Goal: Task Accomplishment & Management: Manage account settings

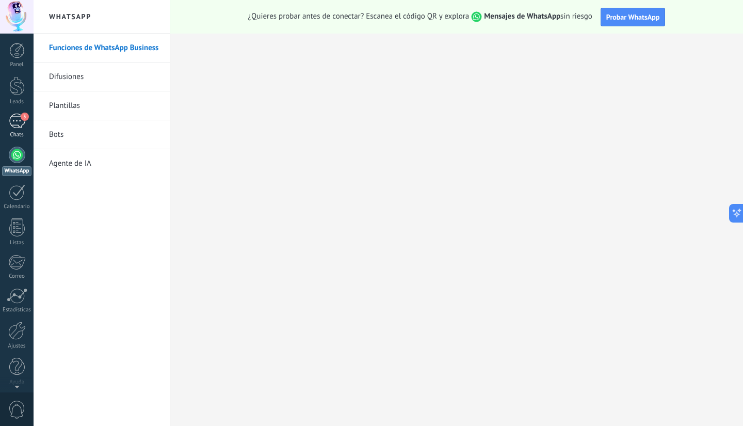
click at [13, 130] on link "3 Chats" at bounding box center [17, 126] width 34 height 25
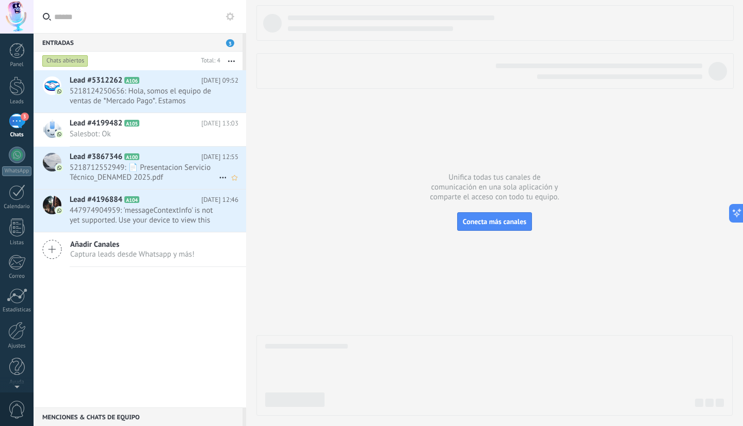
click at [128, 177] on span "5218712552949: 📄 Presentacion Servicio Técnico_DENAMED 2025.pdf" at bounding box center [144, 173] width 149 height 20
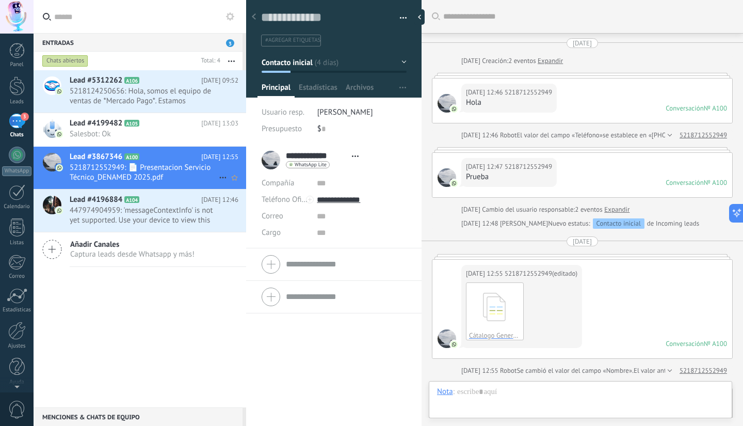
scroll to position [260, 0]
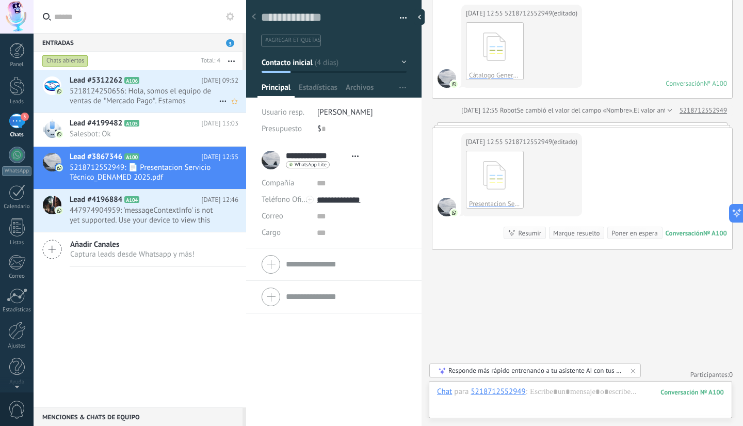
click at [146, 98] on span "5218124250656: Hola, somos el equipo de ventas de *Mercado Pago*. Estamos conve…" at bounding box center [144, 96] width 149 height 20
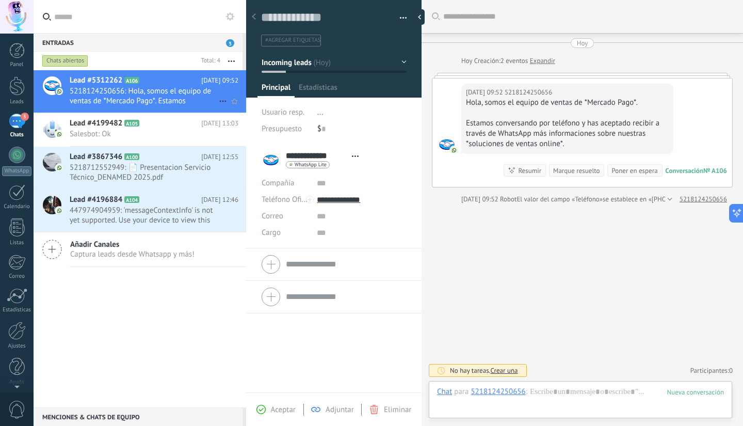
scroll to position [15, 0]
drag, startPoint x: 177, startPoint y: 102, endPoint x: 191, endPoint y: 84, distance: 22.7
click at [191, 84] on h2 "Lead #5312262 A106" at bounding box center [136, 80] width 132 height 10
click at [217, 100] on icon at bounding box center [223, 101] width 12 height 12
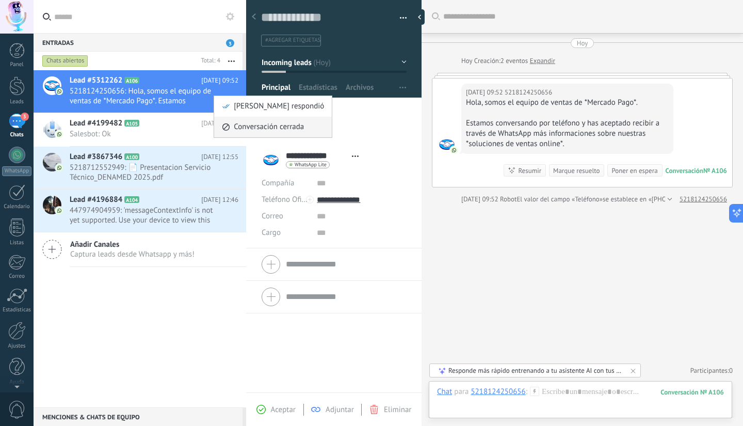
click at [243, 126] on span "Conversación cerrada" at bounding box center [269, 127] width 70 height 21
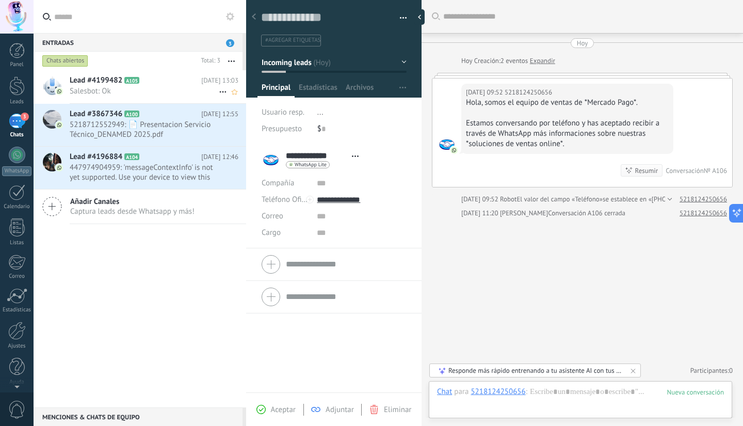
click at [190, 88] on span "Salesbot: Ok" at bounding box center [144, 91] width 149 height 10
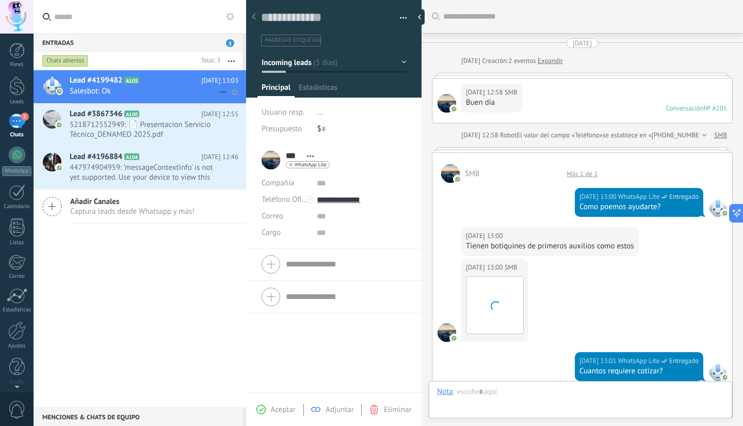
scroll to position [393, 0]
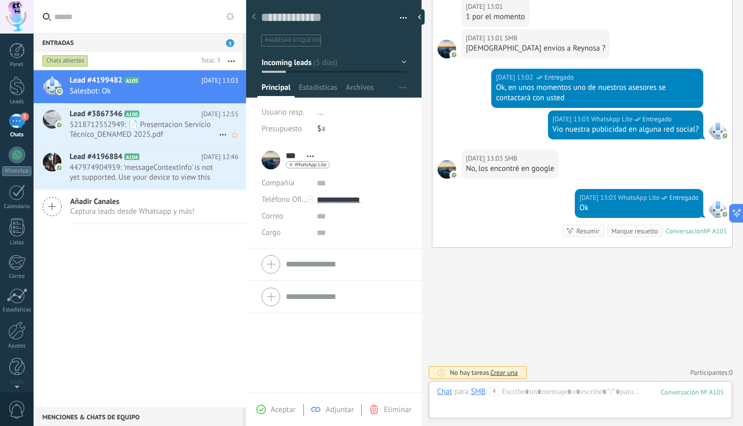
click at [136, 133] on span "5218712552949: 📄 Presentacion Servicio Técnico_DENAMED 2025.pdf" at bounding box center [144, 130] width 149 height 20
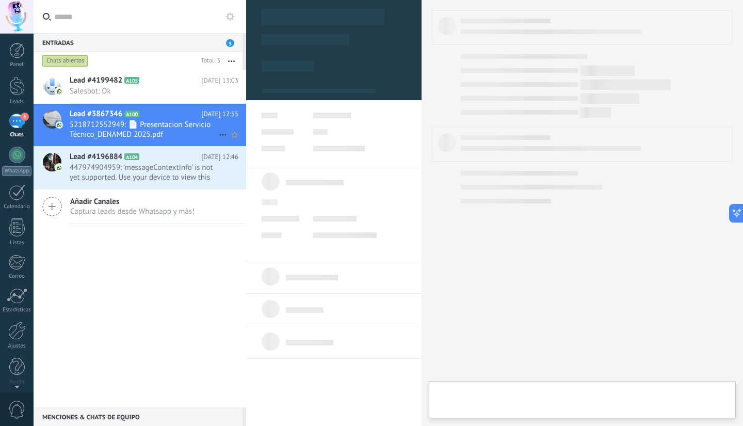
type textarea "**********"
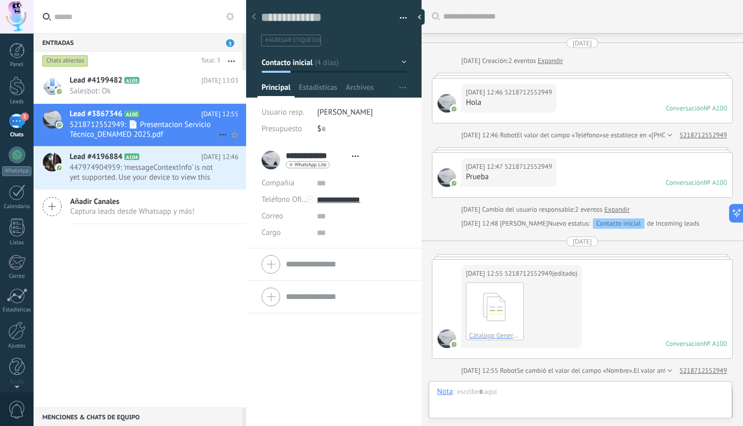
scroll to position [260, 0]
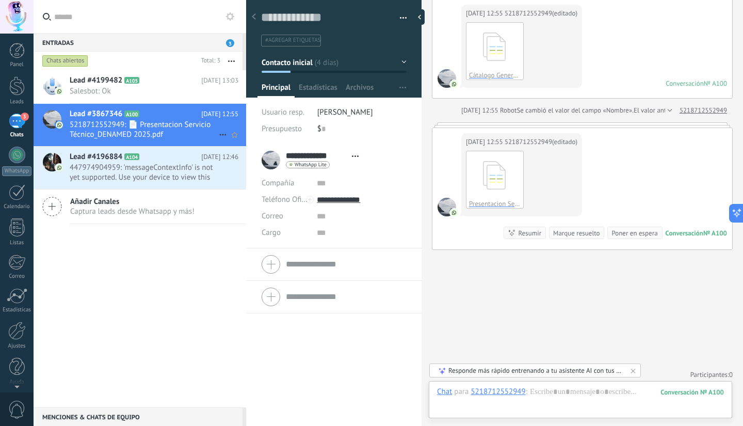
click at [217, 134] on icon at bounding box center [223, 135] width 12 height 12
click at [252, 161] on span "Conversación cerrada" at bounding box center [269, 160] width 70 height 21
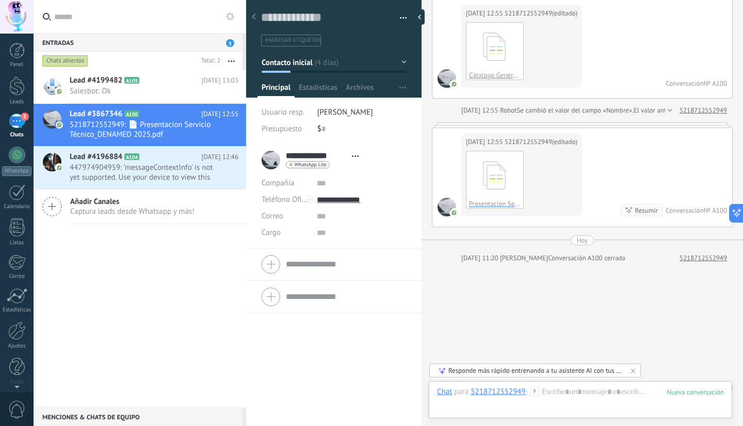
scroll to position [274, 0]
